Goal: Task Accomplishment & Management: Manage account settings

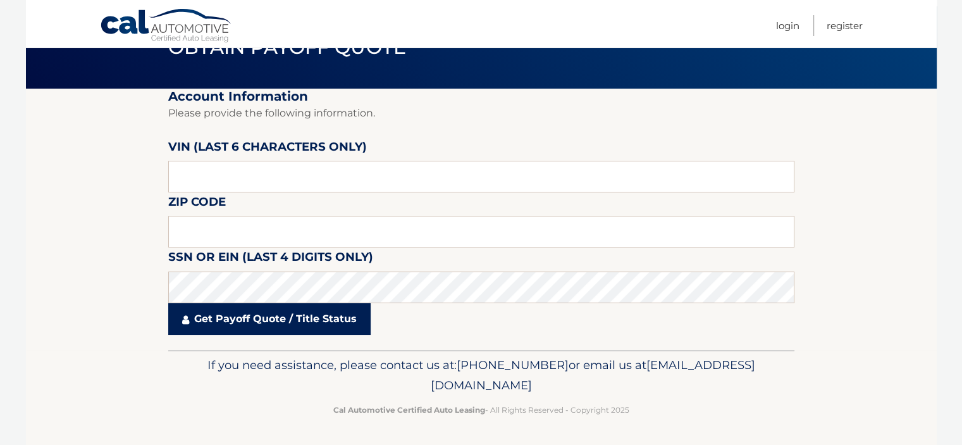
scroll to position [67, 0]
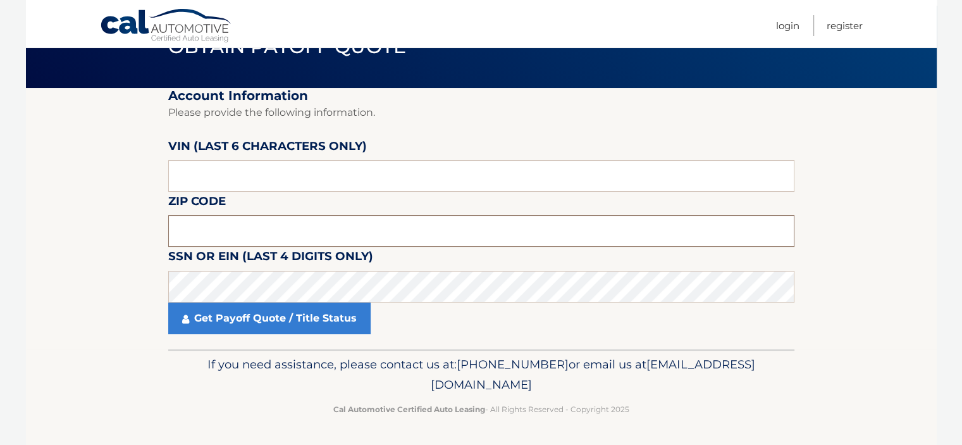
click at [278, 228] on input "text" at bounding box center [481, 231] width 626 height 32
type input "10312"
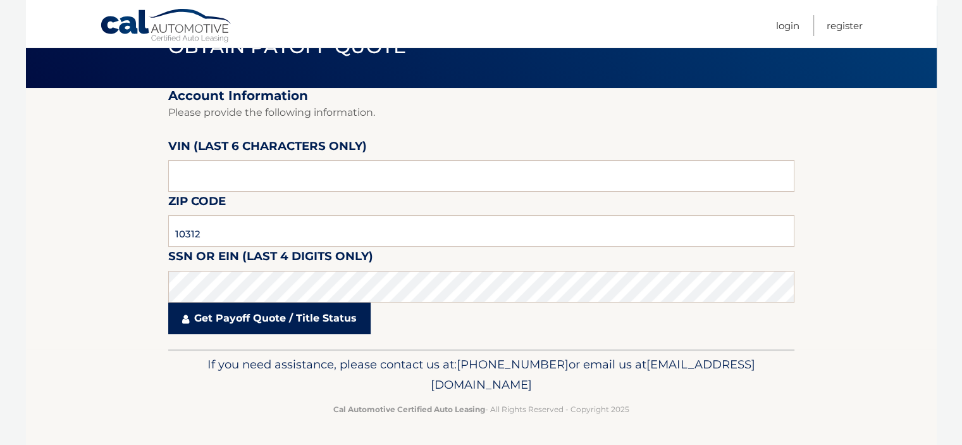
click at [280, 323] on link "Get Payoff Quote / Title Status" at bounding box center [269, 318] width 202 height 32
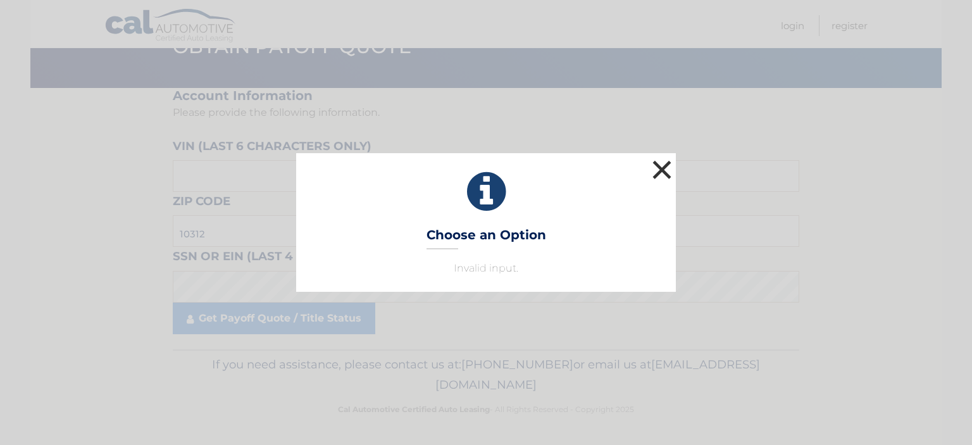
click at [655, 166] on button "×" at bounding box center [661, 169] width 25 height 25
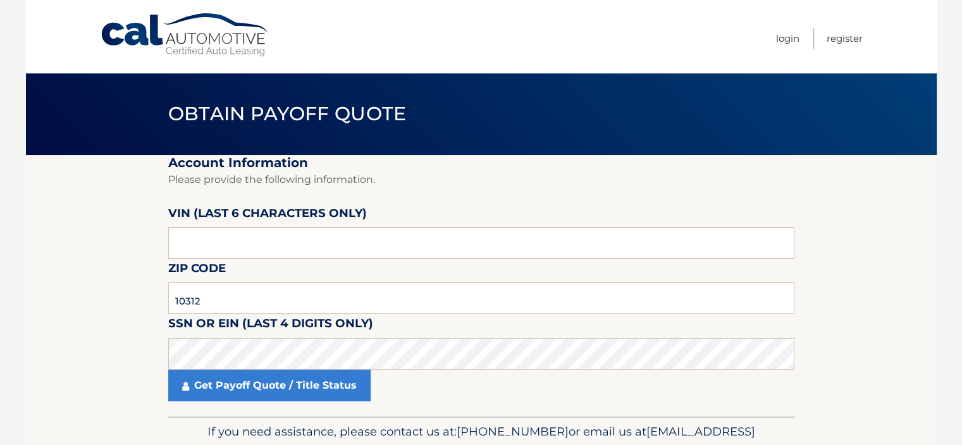
scroll to position [63, 0]
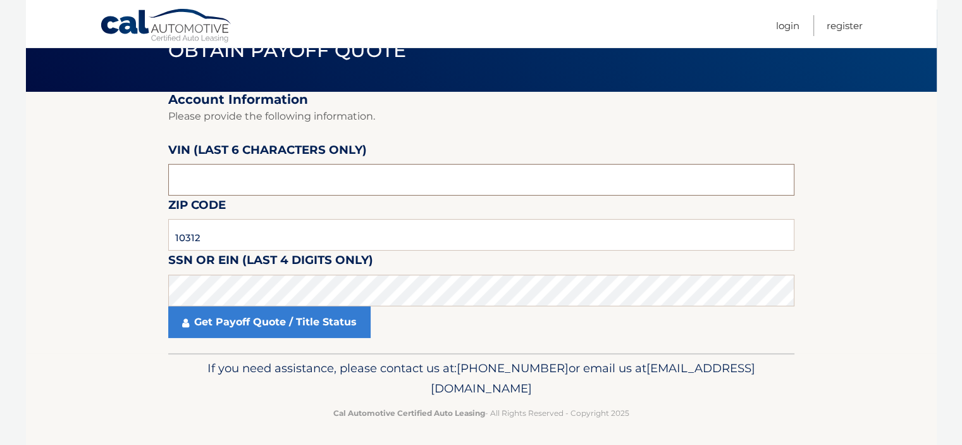
drag, startPoint x: 238, startPoint y: 179, endPoint x: 143, endPoint y: 178, distance: 94.9
click at [143, 178] on section "Account Information Please provide the following information. VIN (last 6 chara…" at bounding box center [481, 222] width 911 height 261
click at [218, 181] on input "text" at bounding box center [481, 180] width 626 height 32
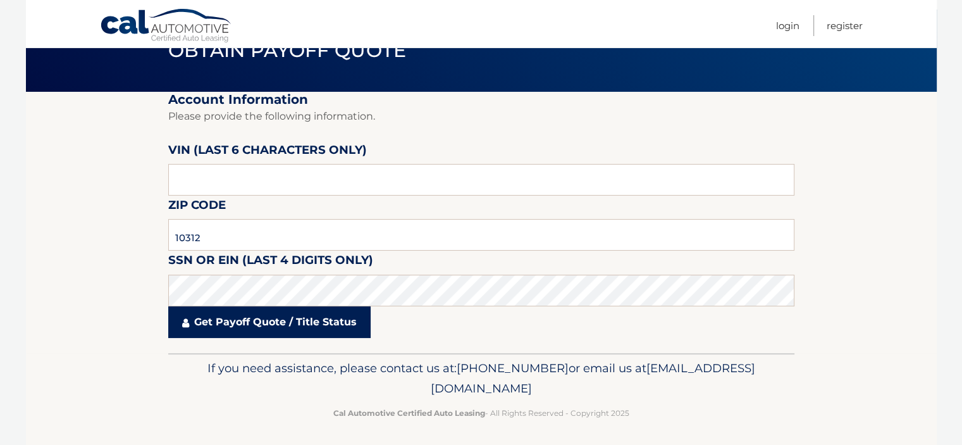
click at [263, 326] on link "Get Payoff Quote / Title Status" at bounding box center [269, 322] width 202 height 32
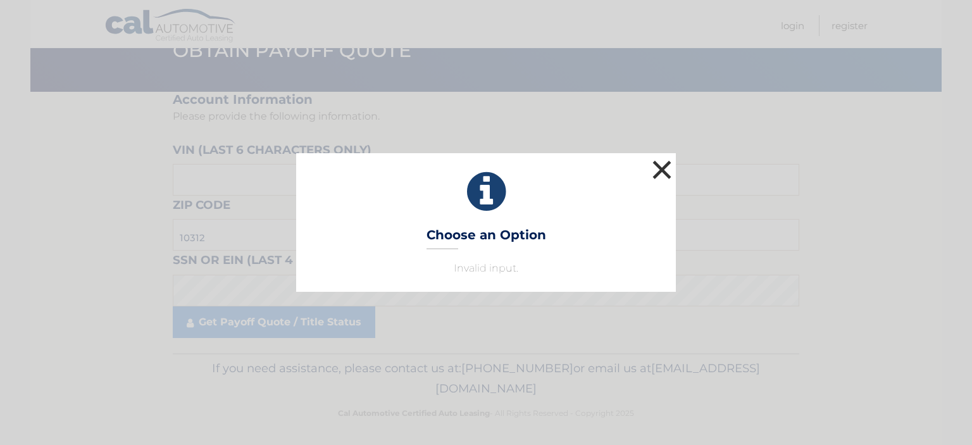
click at [659, 165] on button "×" at bounding box center [661, 169] width 25 height 25
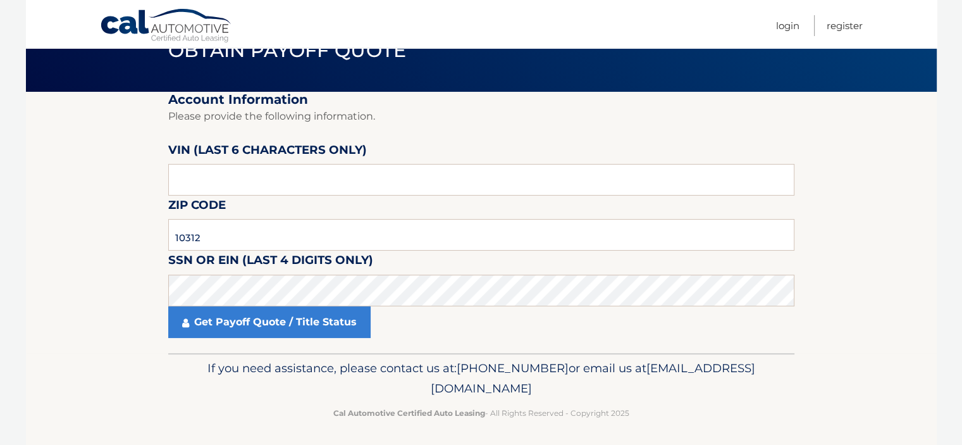
scroll to position [0, 0]
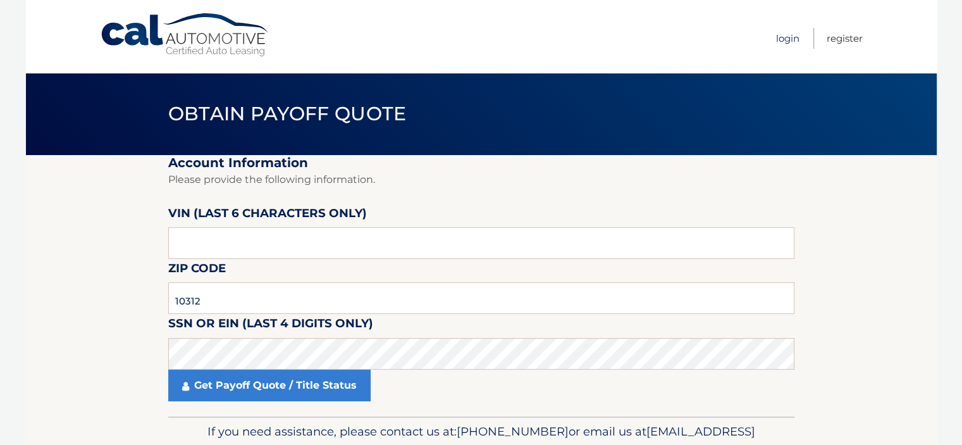
click at [792, 35] on link "Login" at bounding box center [787, 38] width 23 height 21
click at [787, 37] on link "Login" at bounding box center [787, 38] width 23 height 21
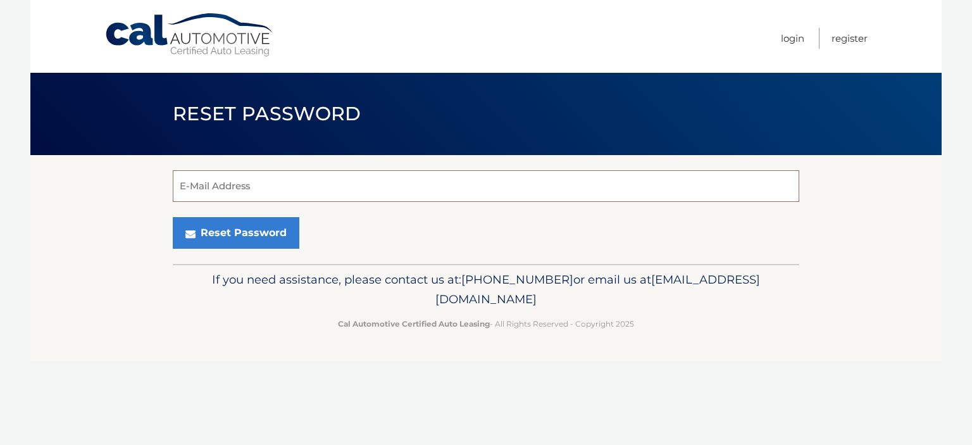
click at [316, 177] on input "E-Mail Address" at bounding box center [486, 186] width 626 height 32
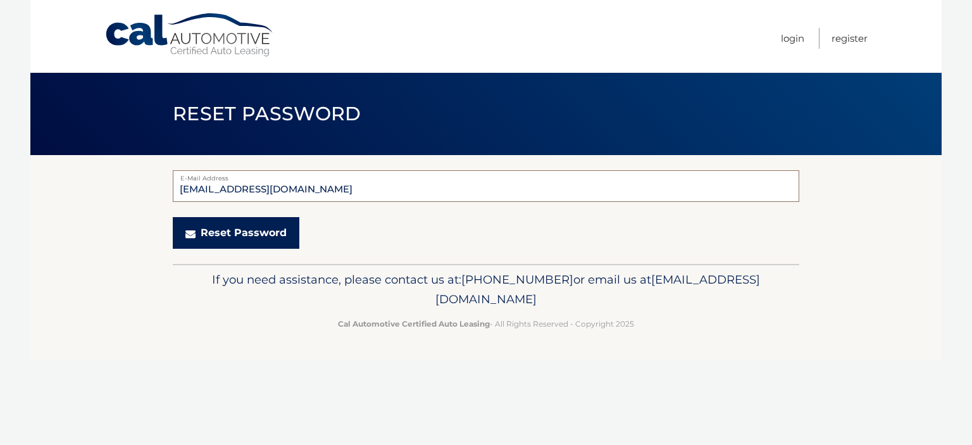
type input "efxlv1@gmail.com"
click at [238, 231] on button "Reset Password" at bounding box center [236, 233] width 127 height 32
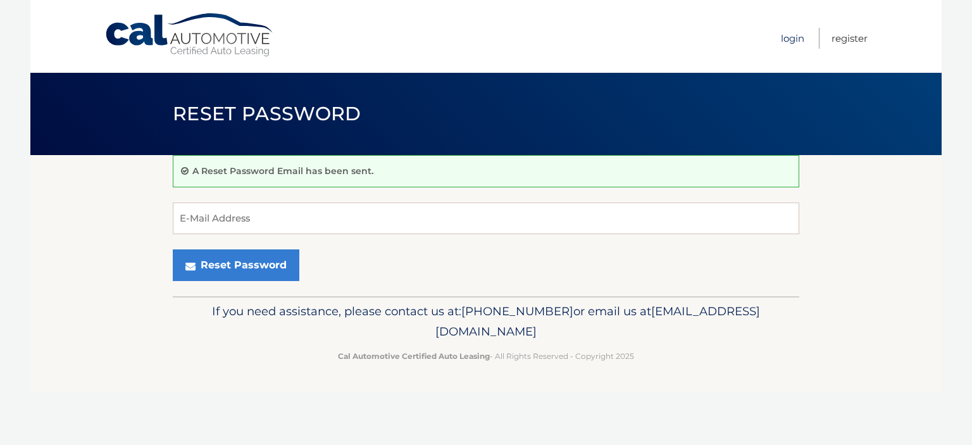
click at [794, 35] on link "Login" at bounding box center [792, 38] width 23 height 21
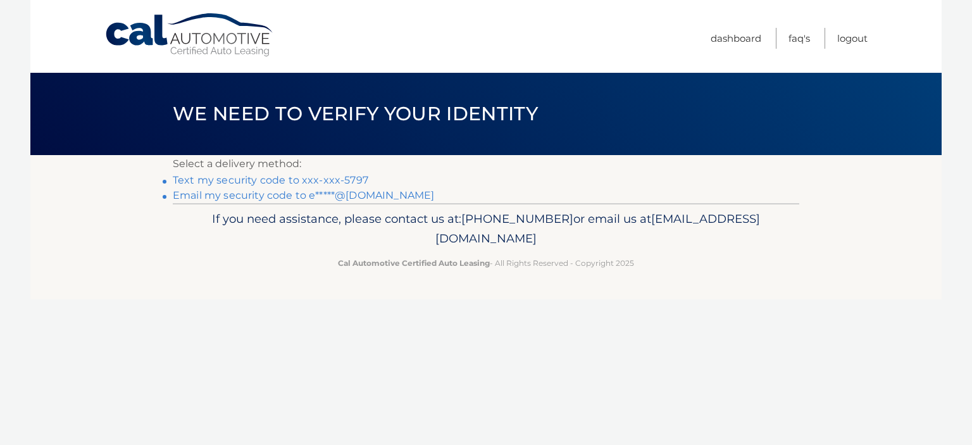
click at [324, 179] on link "Text my security code to xxx-xxx-5797" at bounding box center [271, 180] width 196 height 12
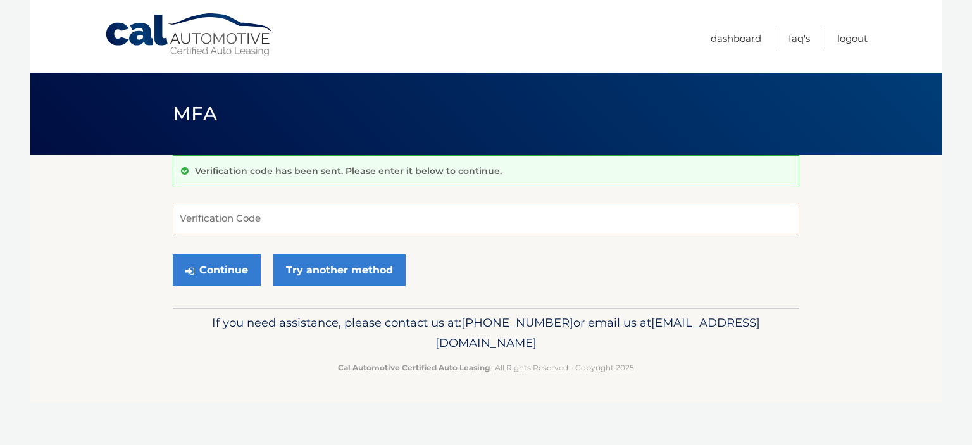
click at [333, 223] on input "Verification Code" at bounding box center [486, 218] width 626 height 32
type input "802794"
click at [202, 263] on button "Continue" at bounding box center [217, 270] width 88 height 32
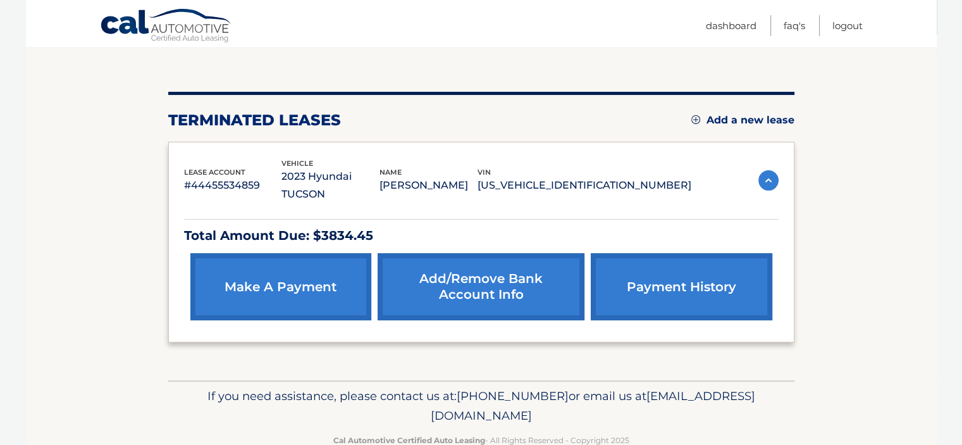
scroll to position [127, 0]
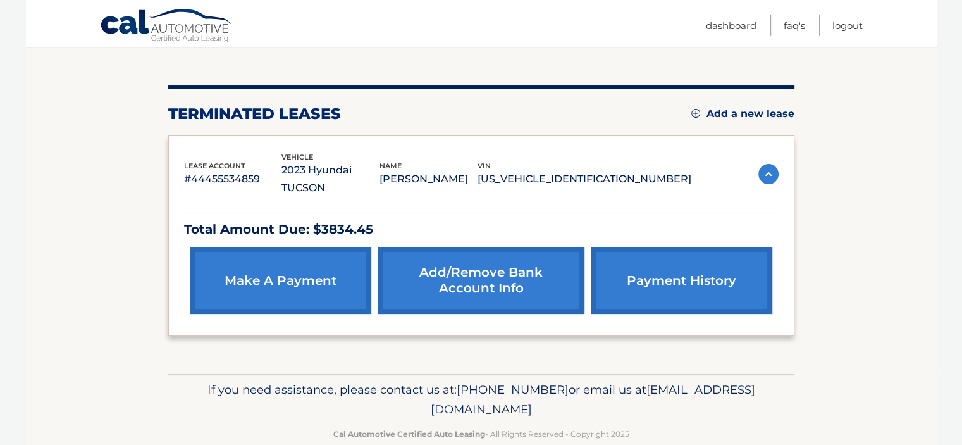
click at [648, 261] on link "payment history" at bounding box center [681, 280] width 181 height 67
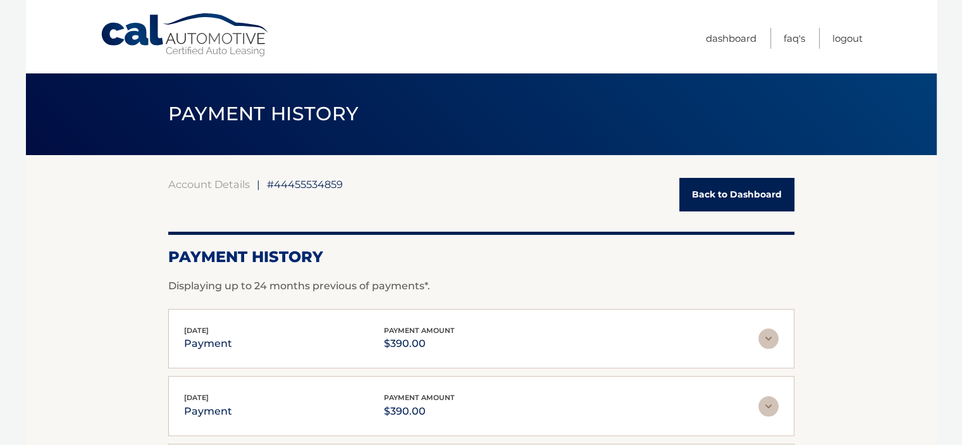
click at [704, 192] on link "Back to Dashboard" at bounding box center [737, 195] width 115 height 34
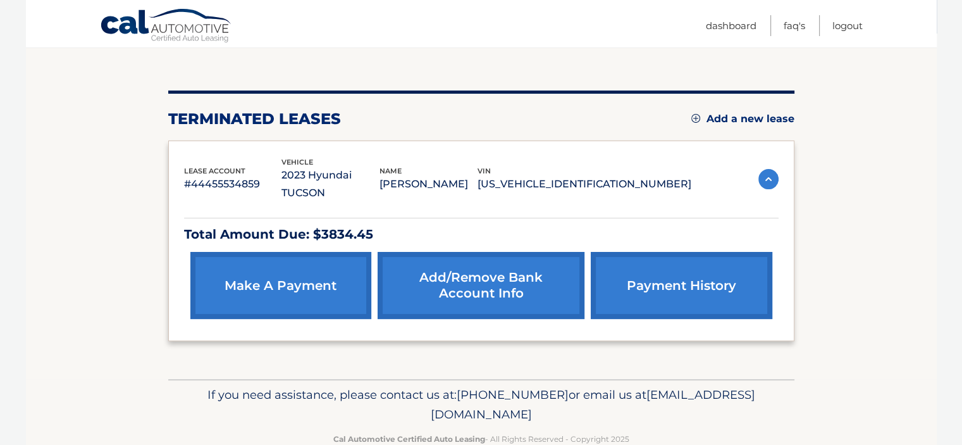
scroll to position [127, 0]
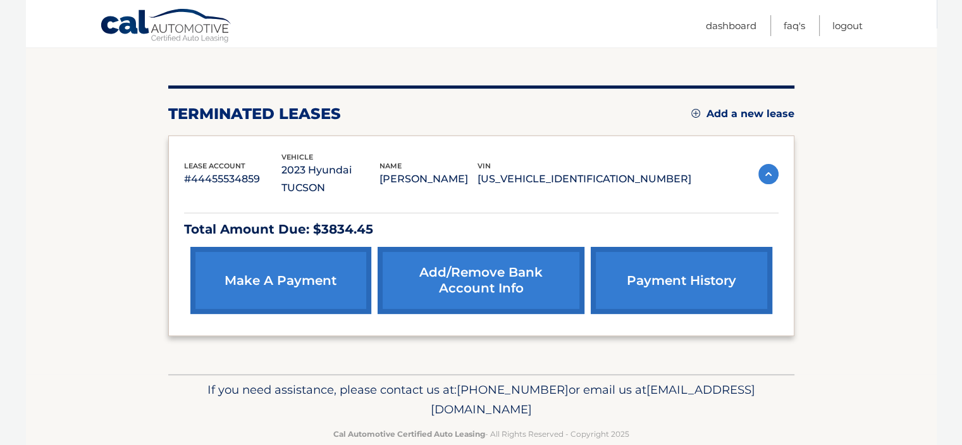
click at [240, 265] on link "make a payment" at bounding box center [280, 280] width 181 height 67
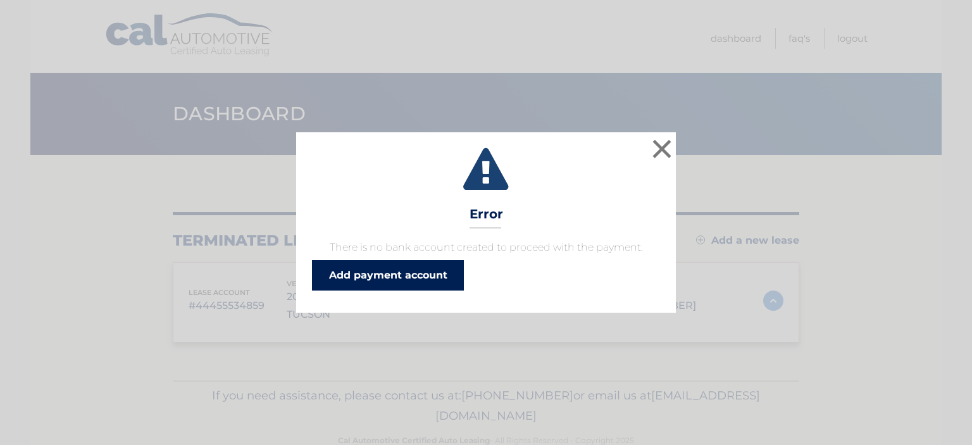
click at [315, 260] on link "Add payment account" at bounding box center [388, 275] width 152 height 30
